Goal: Task Accomplishment & Management: Use online tool/utility

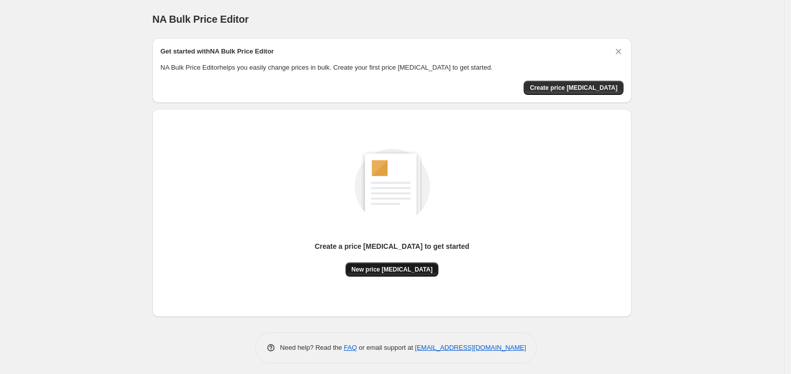
click at [381, 268] on span "New price [MEDICAL_DATA]" at bounding box center [391, 269] width 81 height 8
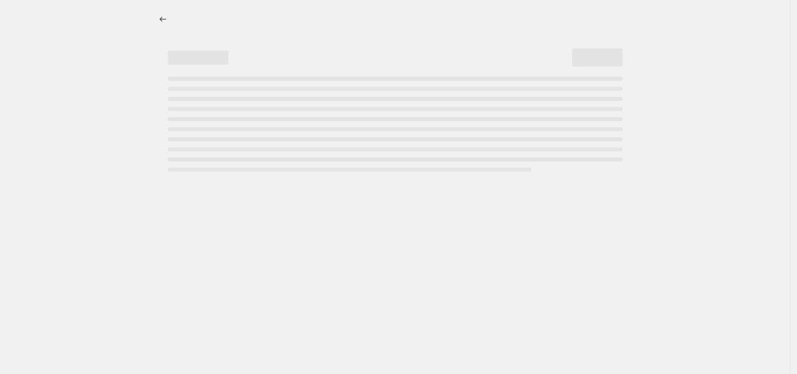
select select "percentage"
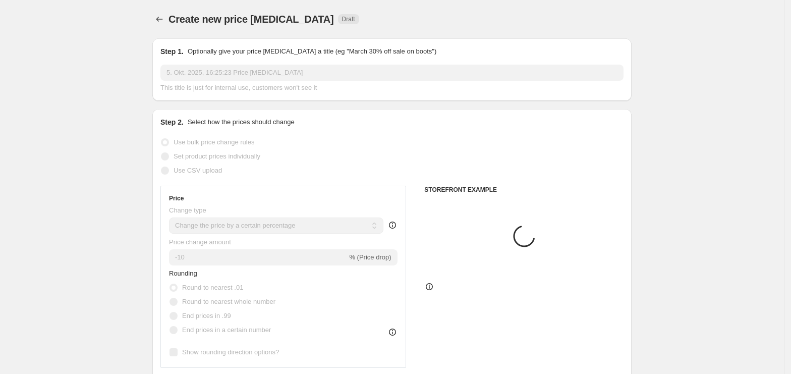
scroll to position [67, 0]
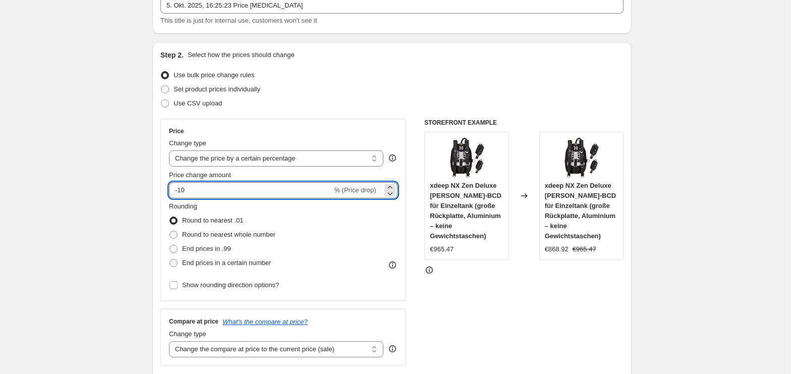
click at [216, 192] on input "-10" at bounding box center [250, 190] width 163 height 16
type input "-1"
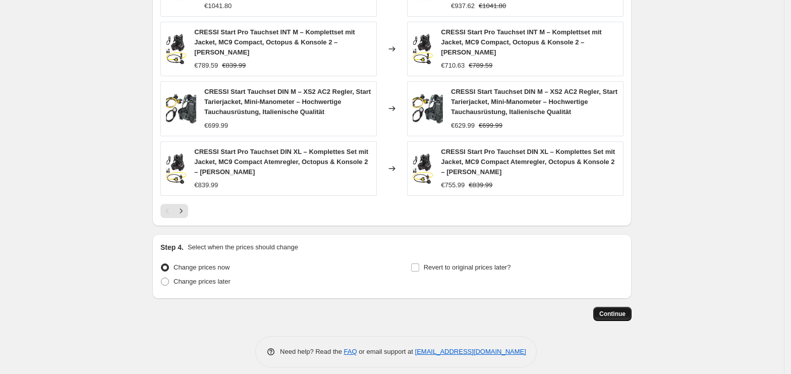
scroll to position [694, 0]
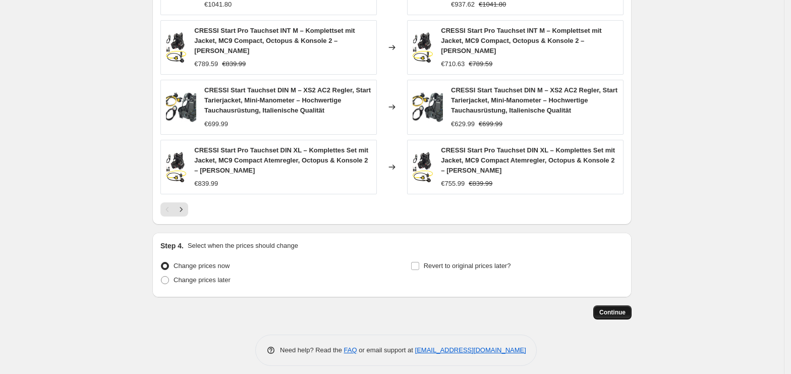
type input "-35"
click at [611, 308] on span "Continue" at bounding box center [612, 312] width 26 height 8
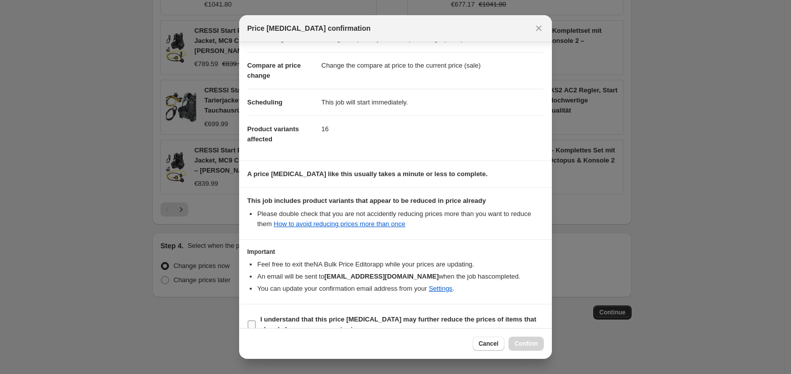
scroll to position [51, 0]
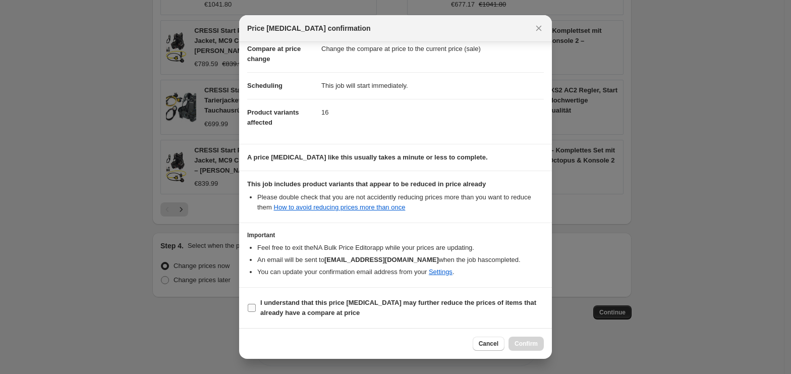
click at [291, 312] on b "I understand that this price [MEDICAL_DATA] may further reduce the prices of it…" at bounding box center [398, 308] width 276 height 18
click at [256, 312] on input "I understand that this price [MEDICAL_DATA] may further reduce the prices of it…" at bounding box center [252, 308] width 8 height 8
checkbox input "true"
click at [530, 347] on button "Confirm" at bounding box center [525, 343] width 35 height 14
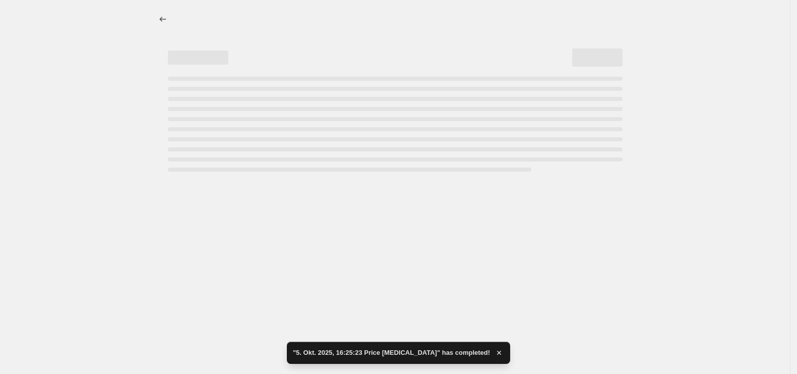
select select "percentage"
